Goal: Transaction & Acquisition: Purchase product/service

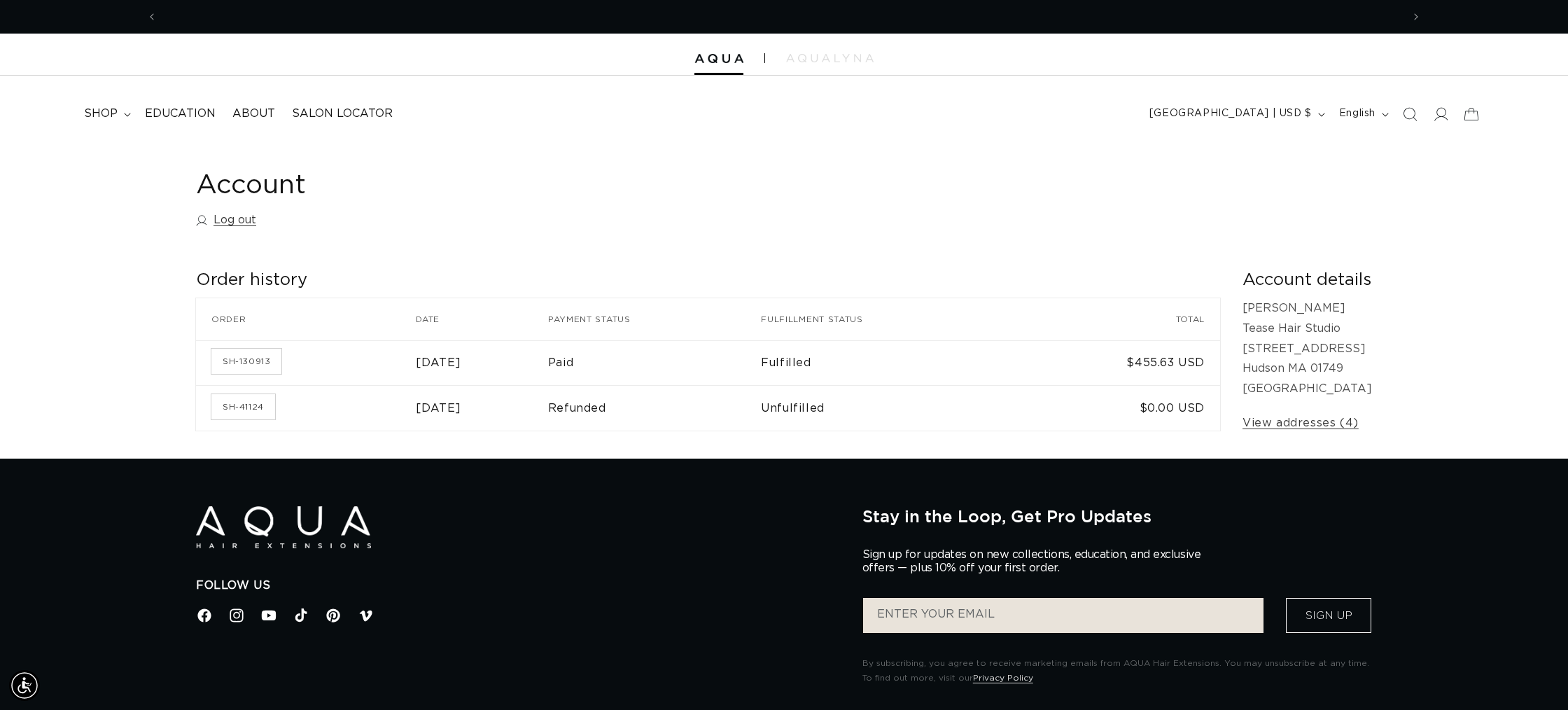
scroll to position [0, 1245]
click at [96, 118] on span "shop" at bounding box center [100, 114] width 34 height 15
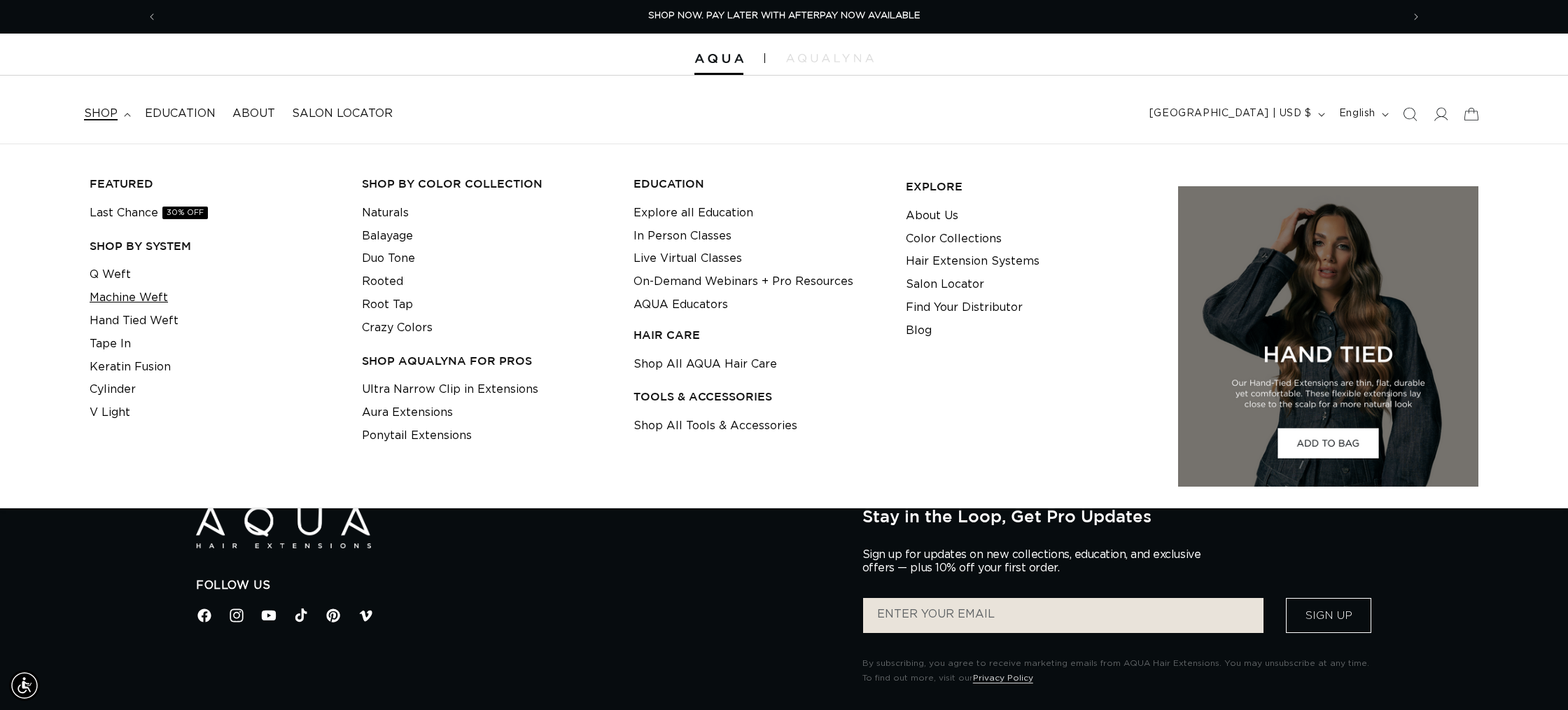
click at [111, 291] on link "Machine Weft" at bounding box center [129, 298] width 78 height 23
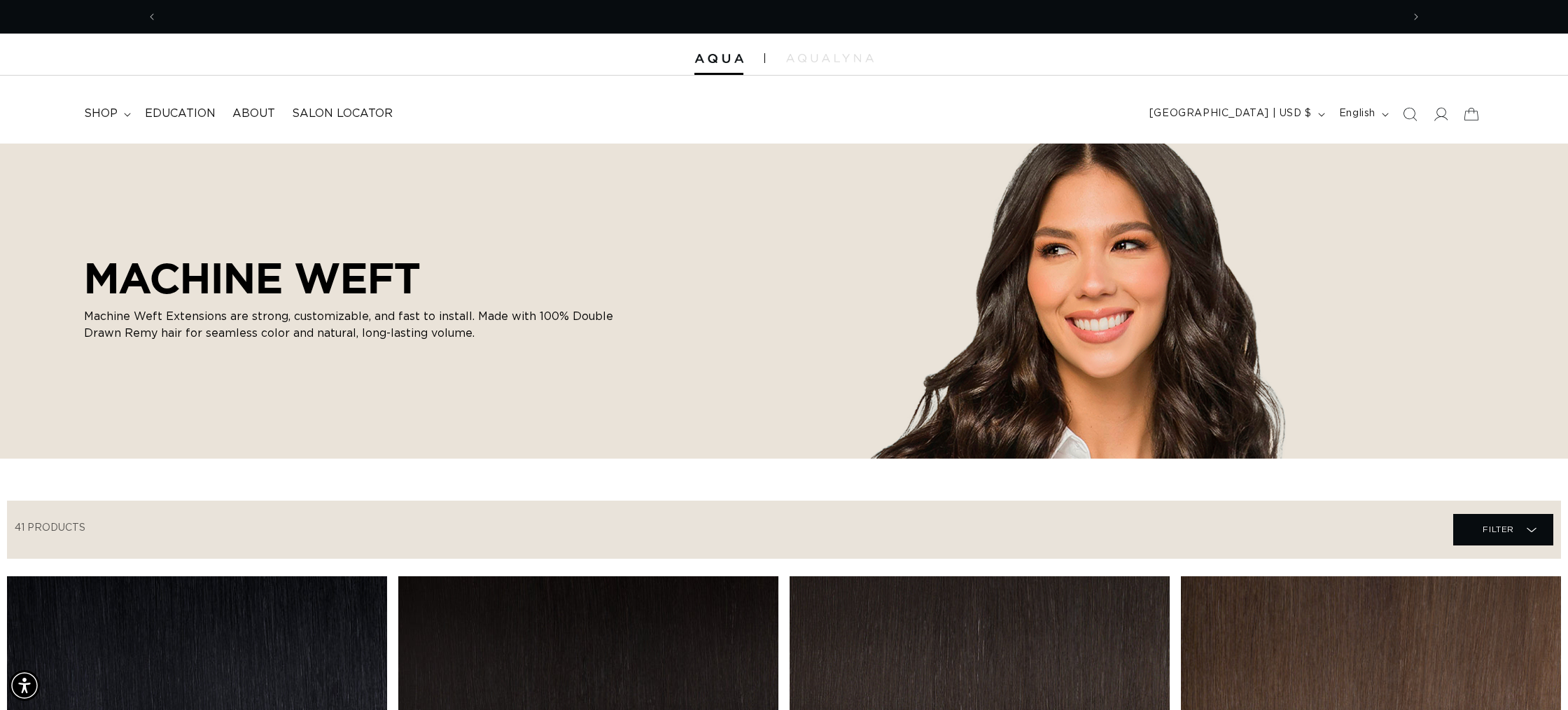
scroll to position [0, 2490]
click at [110, 118] on span "shop" at bounding box center [100, 114] width 34 height 15
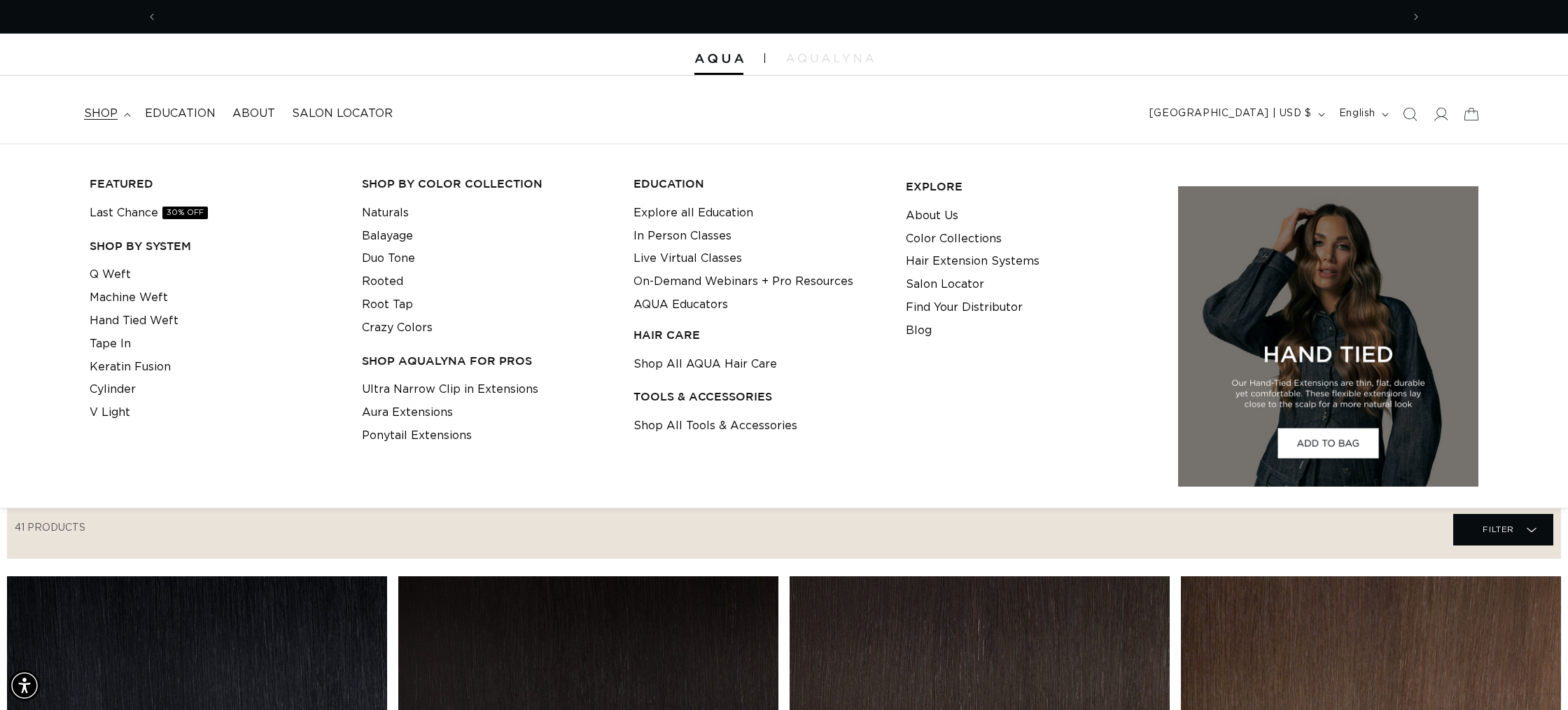
scroll to position [0, 0]
click at [382, 284] on link "Rooted" at bounding box center [382, 282] width 41 height 23
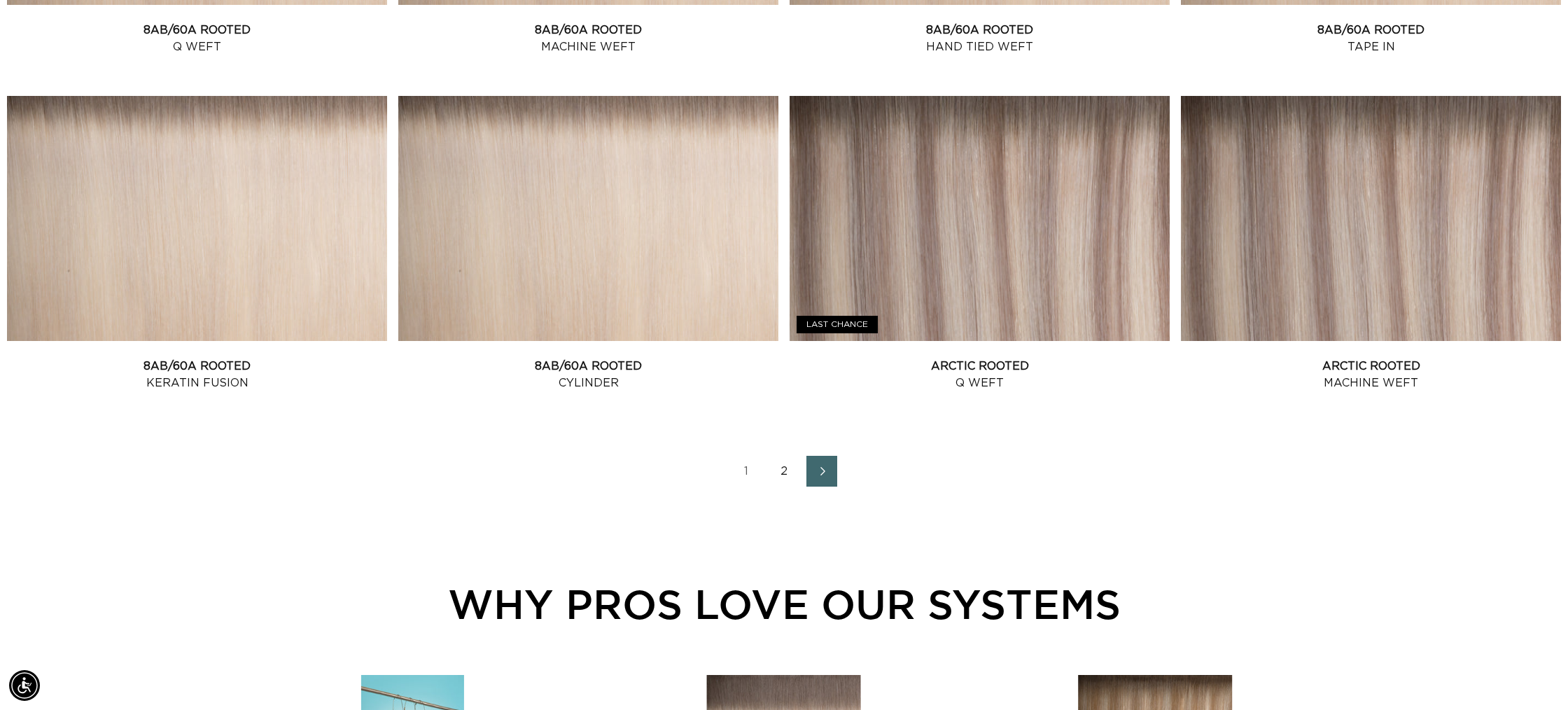
scroll to position [0, 1245]
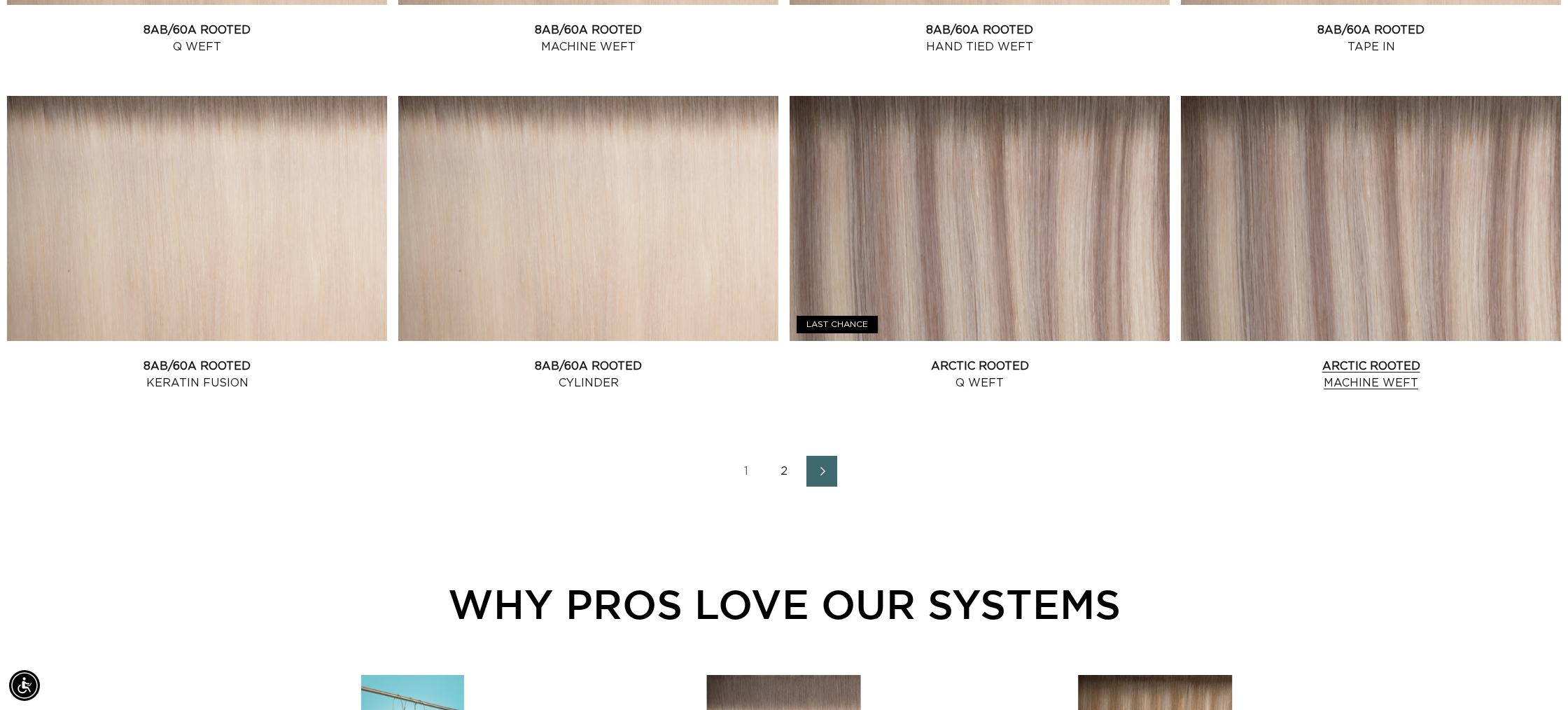
click at [1505, 358] on link "Arctic Rooted Machine Weft" at bounding box center [1371, 375] width 380 height 34
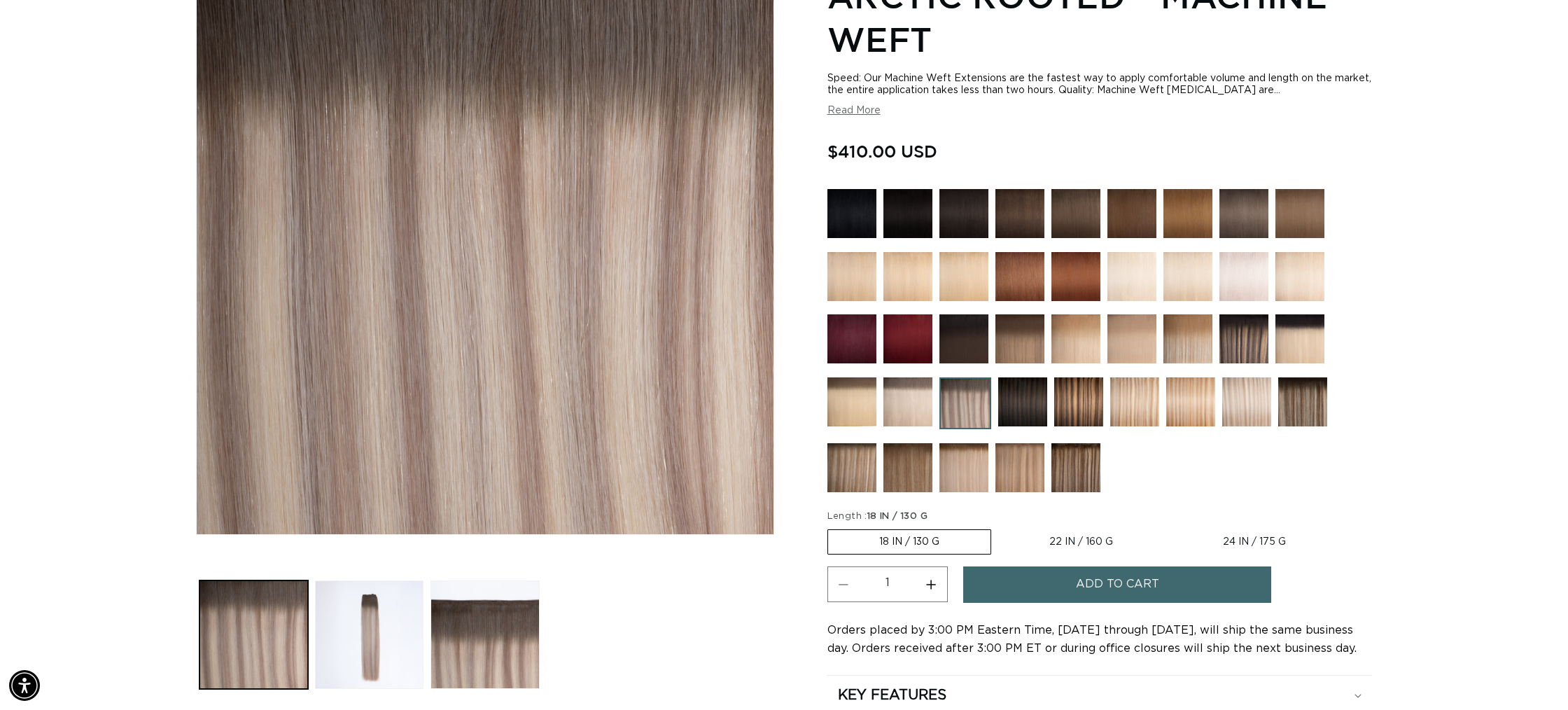
scroll to position [0, 2490]
click at [933, 541] on label "18 IN / 130 G Variant sold out or unavailable" at bounding box center [909, 541] width 164 height 25
click at [832, 528] on input "18 IN / 130 G Variant sold out or unavailable" at bounding box center [831, 527] width 1 height 1
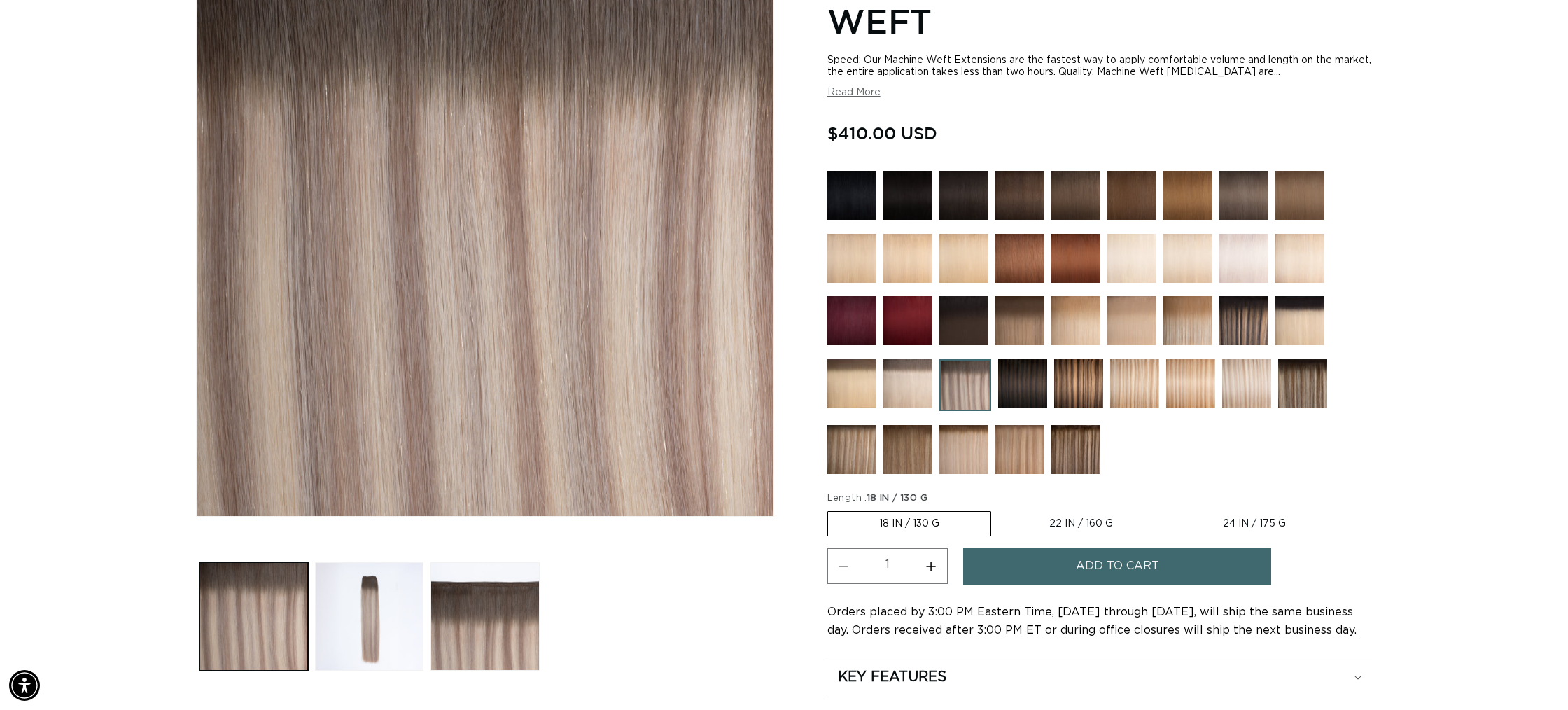
scroll to position [0, 1245]
click at [1116, 573] on span "Add to cart" at bounding box center [1117, 565] width 84 height 35
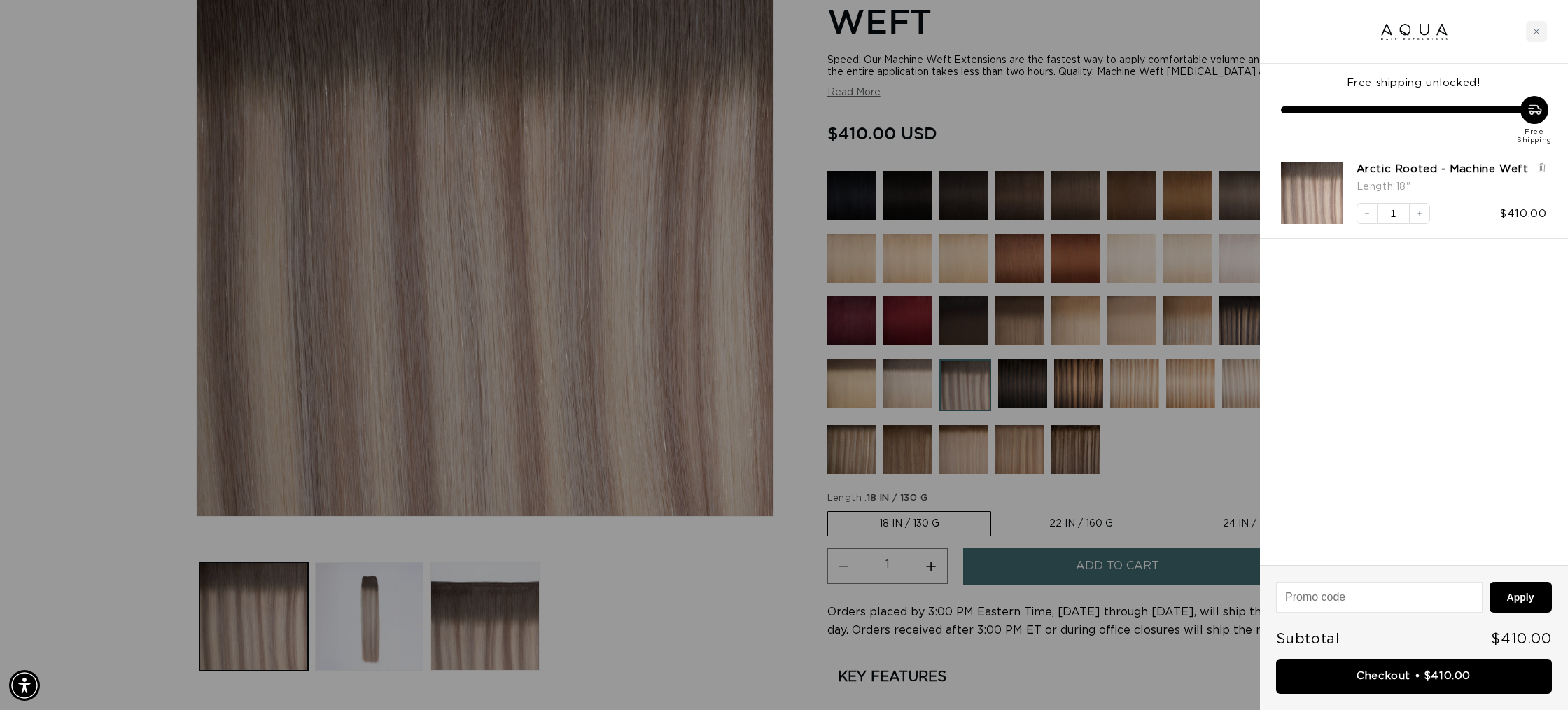
scroll to position [0, 2490]
click at [1385, 674] on link "Checkout • $410.00" at bounding box center [1414, 676] width 276 height 35
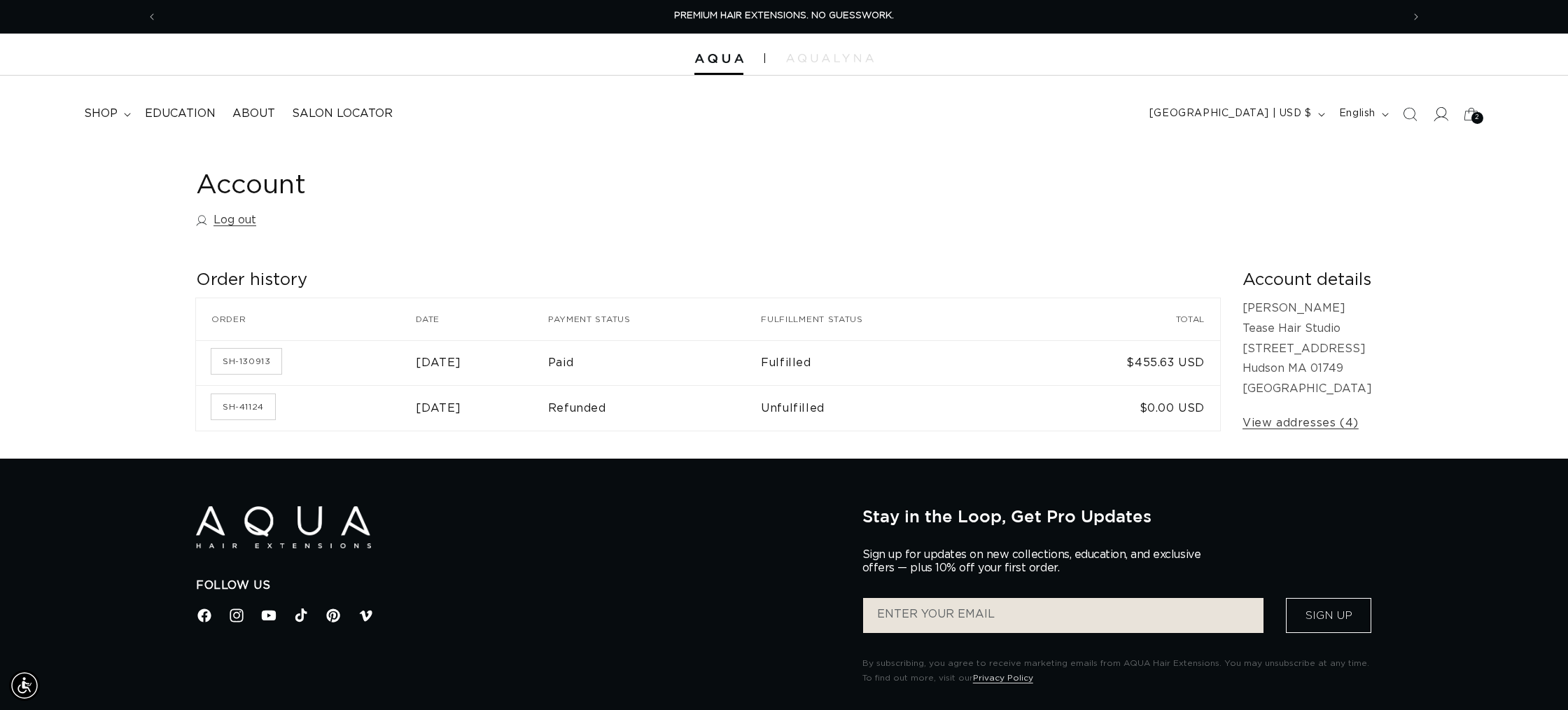
click at [1442, 115] on icon at bounding box center [1441, 114] width 15 height 15
click at [1446, 120] on icon at bounding box center [1441, 114] width 15 height 15
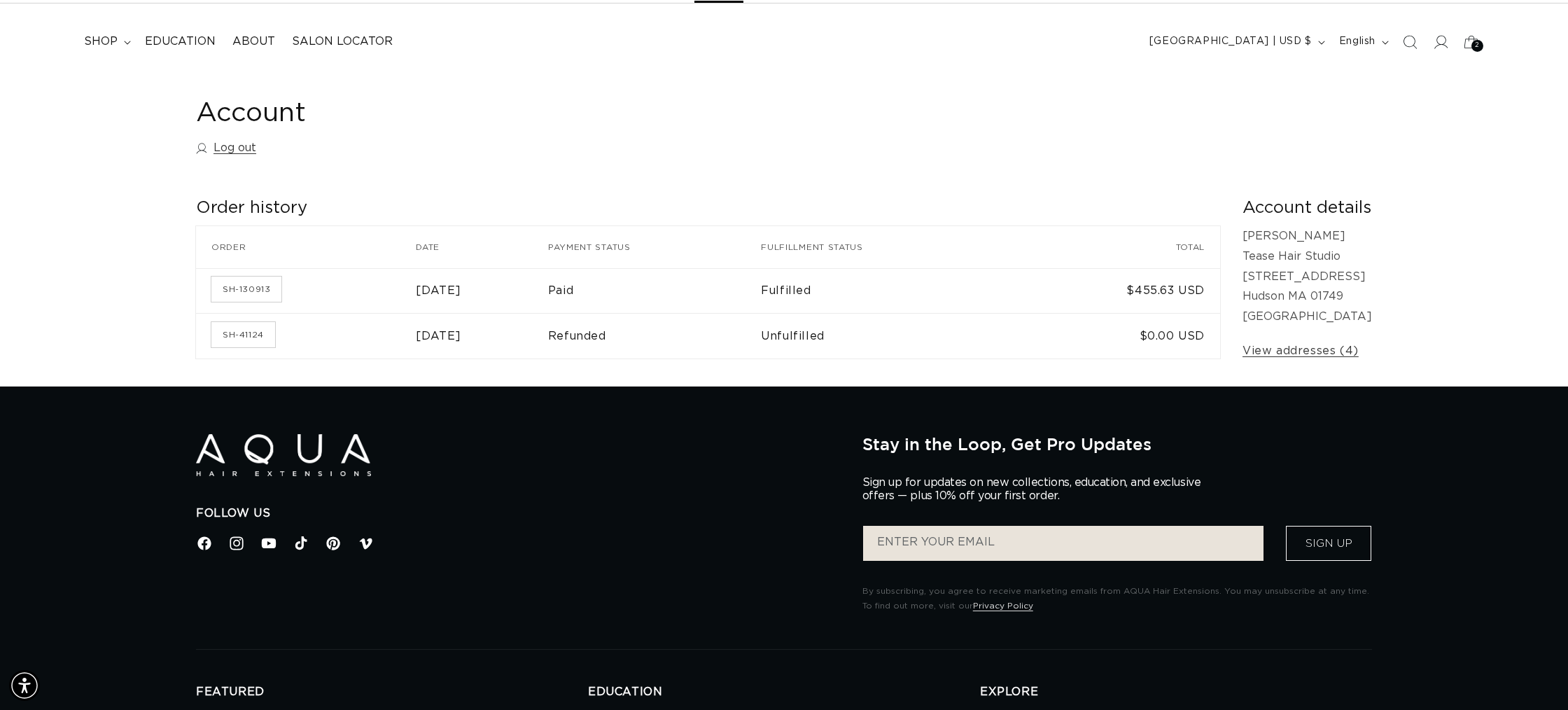
scroll to position [17, 0]
